Goal: Task Accomplishment & Management: Complete application form

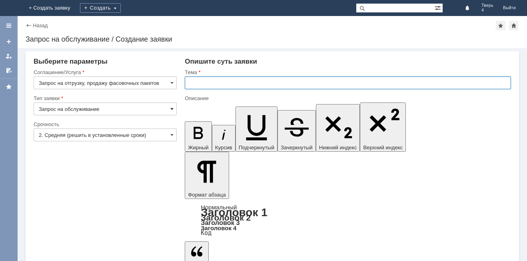
click at [172, 109] on span at bounding box center [171, 109] width 3 height 6
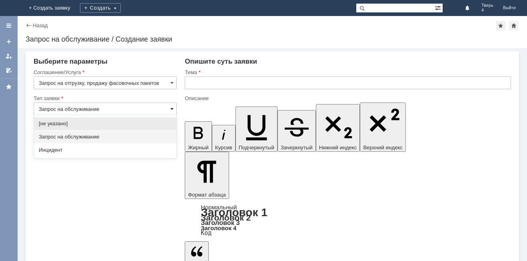
click at [173, 109] on span at bounding box center [171, 109] width 3 height 6
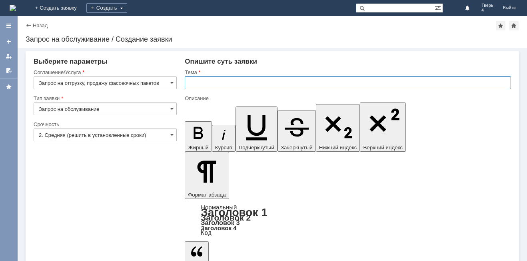
click at [224, 80] on input "text" at bounding box center [348, 82] width 326 height 13
type input "Запрос на обслуживание"
type input "заказ пакетов"
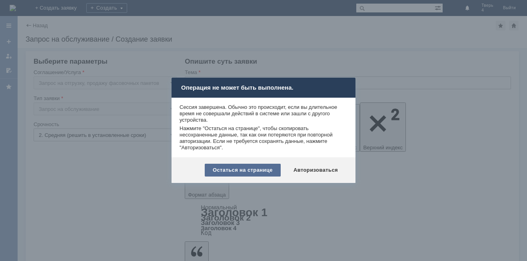
drag, startPoint x: 245, startPoint y: 171, endPoint x: 60, endPoint y: 56, distance: 218.0
click at [245, 171] on div "Остаться на странице" at bounding box center [243, 170] width 76 height 13
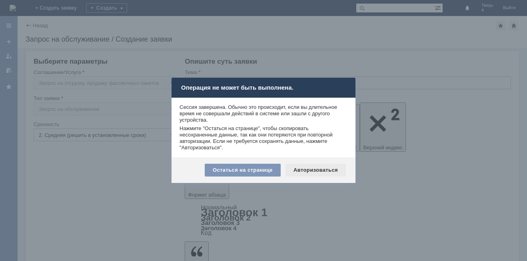
click at [326, 170] on div "Авторизоваться" at bounding box center [315, 170] width 60 height 13
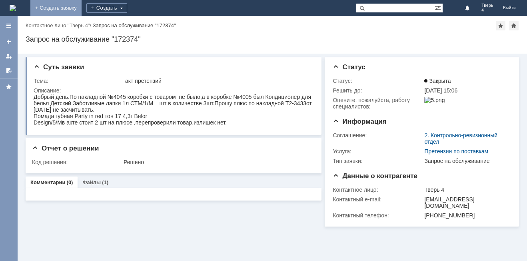
click at [82, 7] on link "+ Создать заявку" at bounding box center [55, 8] width 51 height 16
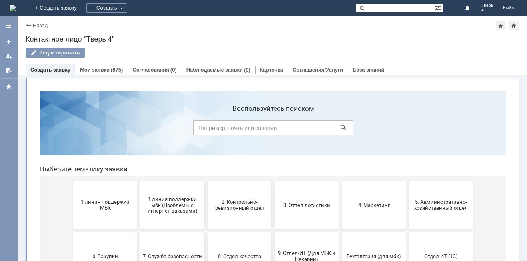
click at [93, 69] on link "Мои заявки" at bounding box center [95, 70] width 30 height 6
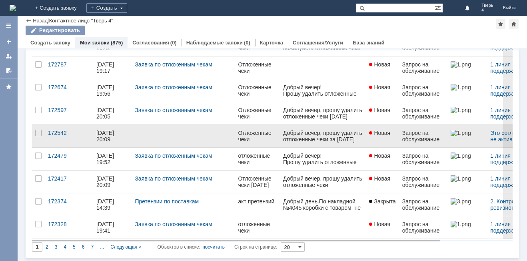
scroll to position [308, 0]
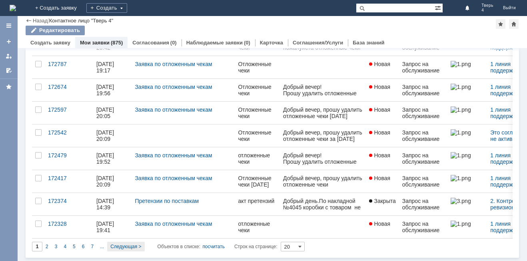
click at [130, 245] on span "Следующая >" at bounding box center [125, 246] width 31 height 6
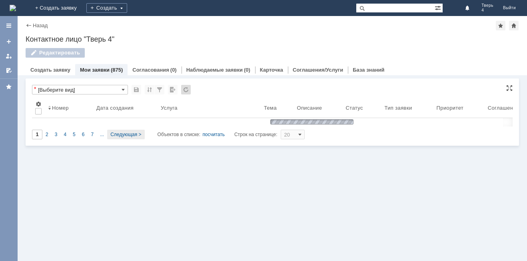
scroll to position [0, 0]
type input "2"
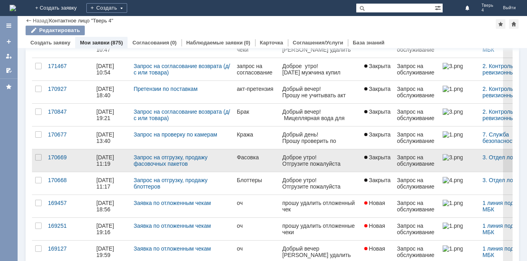
scroll to position [203, 0]
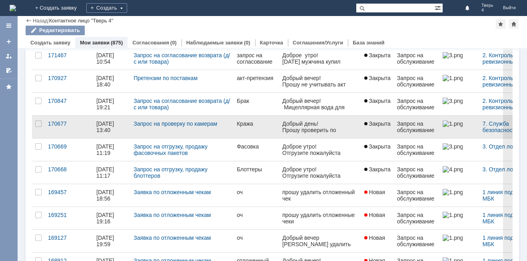
click at [301, 128] on div "Прошу проверить по камерам :время 12:45-12:55,женщина кудрявая,ходила по залу,п…" at bounding box center [319, 162] width 75 height 70
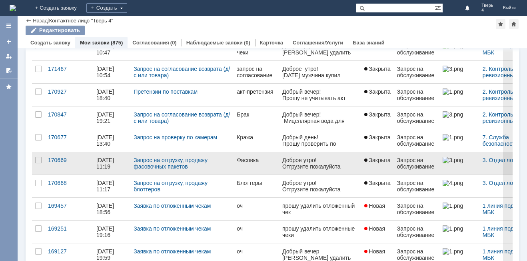
scroll to position [200, 0]
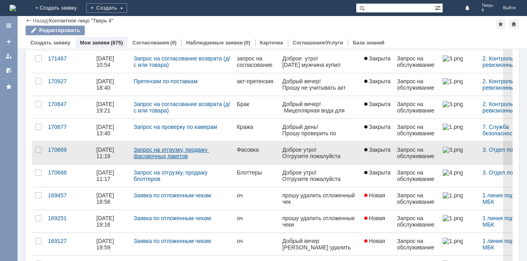
click at [198, 150] on link "Запрос на отгрузку, продажу фасовочных пакетов" at bounding box center [172, 152] width 76 height 13
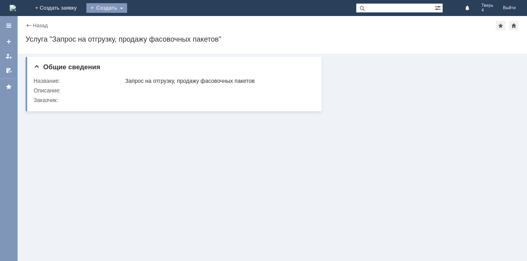
click at [127, 8] on div "Создать" at bounding box center [106, 8] width 41 height 10
click at [149, 24] on link "Заявка" at bounding box center [118, 24] width 61 height 10
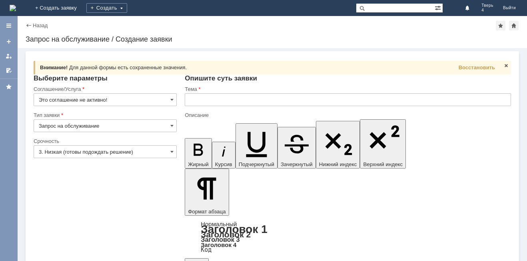
click at [114, 123] on input "Запрос на обслуживание" at bounding box center [105, 125] width 143 height 13
click at [120, 102] on input "Это соглашение не активно!" at bounding box center [105, 99] width 143 height 13
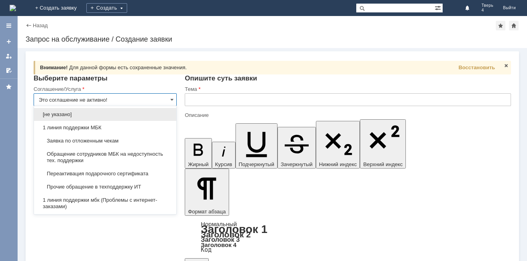
type input "Запрос на обслуживание"
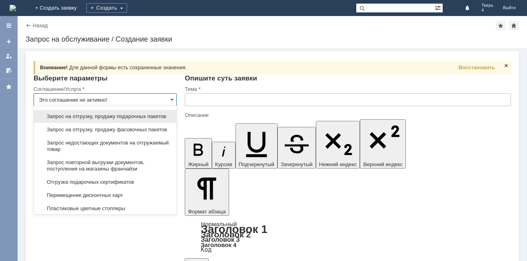
scroll to position [319, 0]
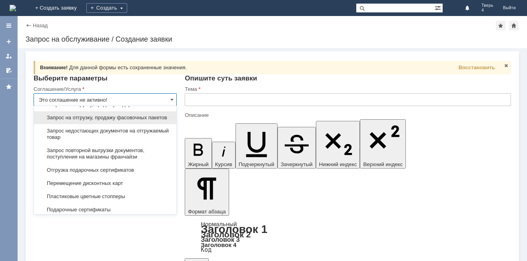
click at [117, 121] on span "Запрос на отгрузку, продажу фасовочных пакетов" at bounding box center [105, 117] width 133 height 6
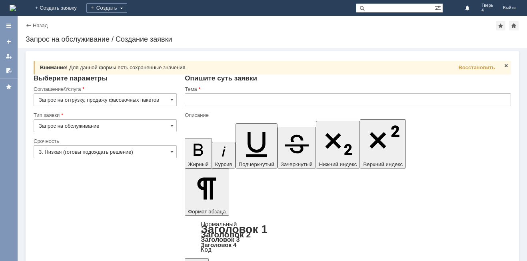
type input "Запрос на отгрузку, продажу фасовочных пакетов"
click at [153, 153] on input "3. Низкая (готовы подождать решение)" at bounding box center [105, 151] width 143 height 13
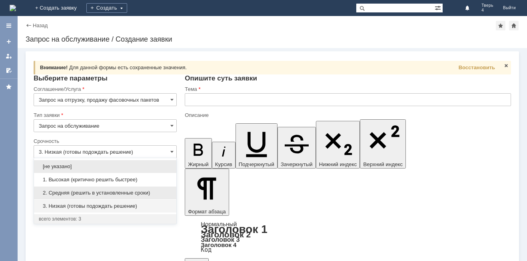
click at [78, 191] on span "2. Средняя (решить в установленные сроки)" at bounding box center [105, 192] width 133 height 6
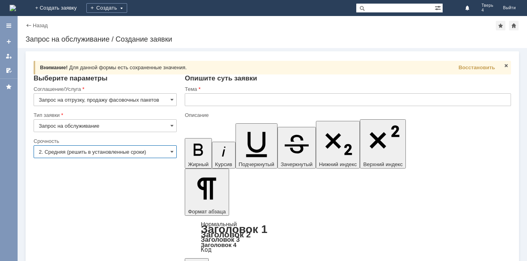
type input "2. Средняя (решить в установленные сроки)"
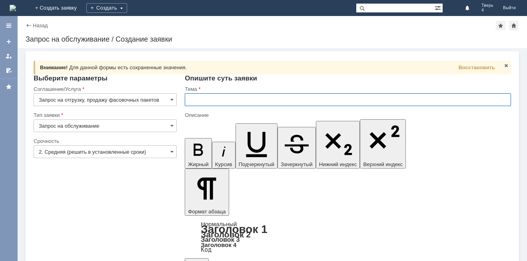
click at [225, 100] on input "text" at bounding box center [348, 99] width 326 height 13
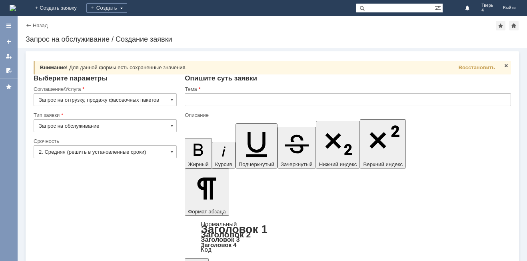
click at [148, 67] on span "Для данной формы есть сохраненные значения." at bounding box center [128, 67] width 118 height 6
click at [468, 68] on span "Восстановить" at bounding box center [477, 67] width 36 height 6
type input "заказ пакетов"
